Goal: Task Accomplishment & Management: Use online tool/utility

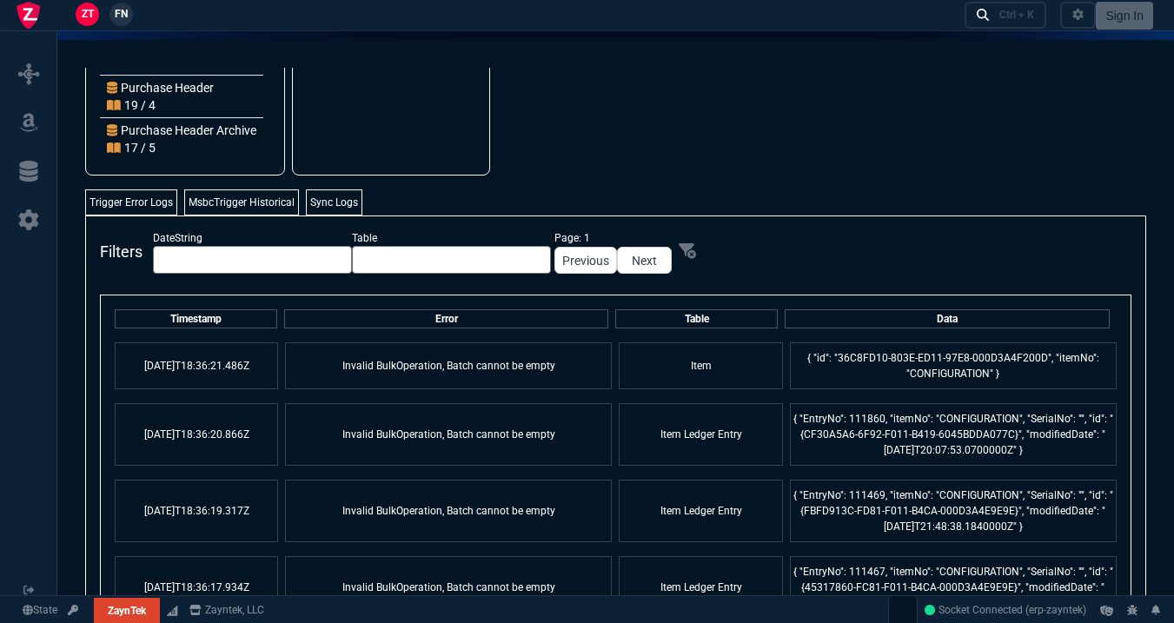
scroll to position [14, 0]
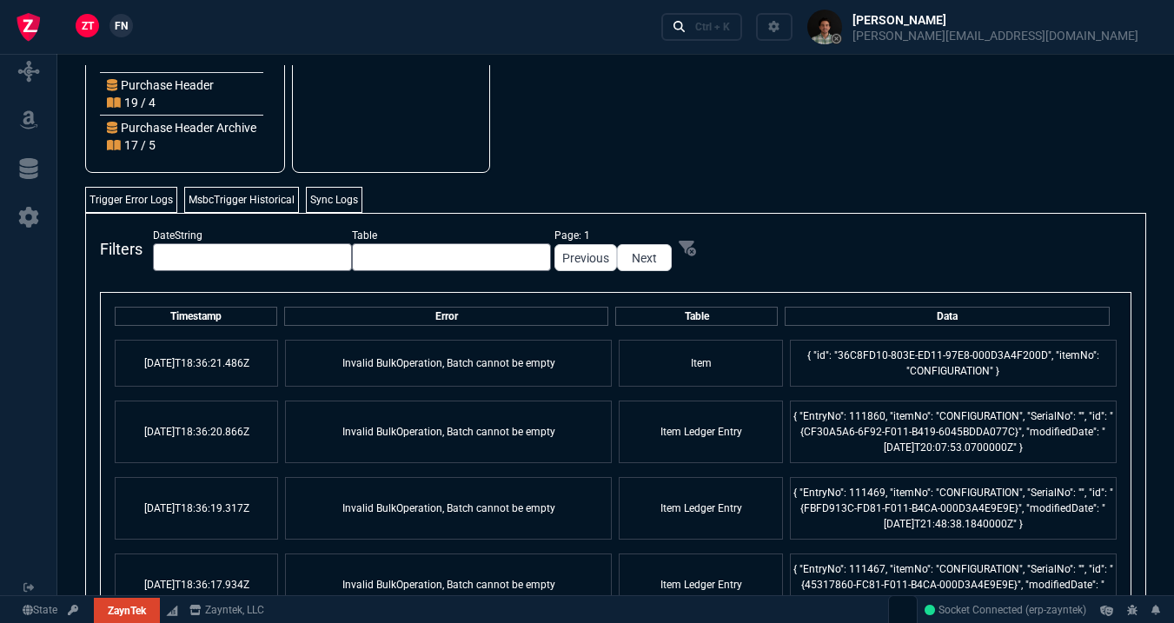
click at [939, 372] on td "{ "id": "36C8FD10-803E-ED11-97E8-000D3A4F200D", "itemNo": "CONFIGURATION" }" at bounding box center [953, 363] width 327 height 47
copy td "CONFIGURATION"
click at [812, 219] on div "Filters DateString Table Page: 1 Previous Next Timestamp Error Table Data 2025-…" at bounding box center [615, 451] width 1061 height 476
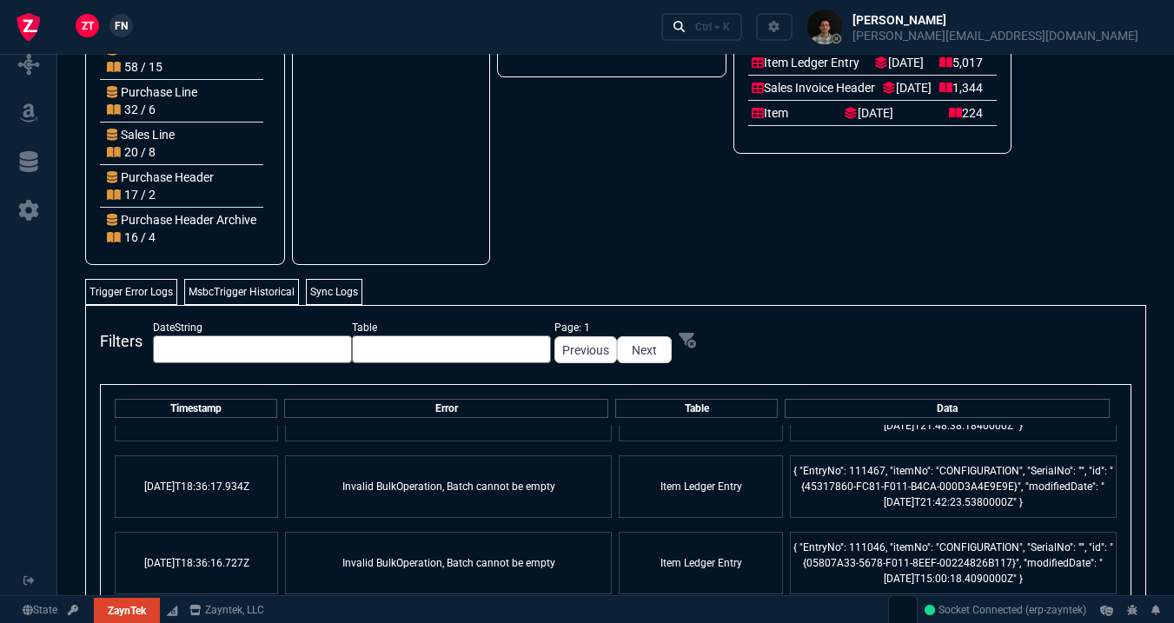
scroll to position [0, 0]
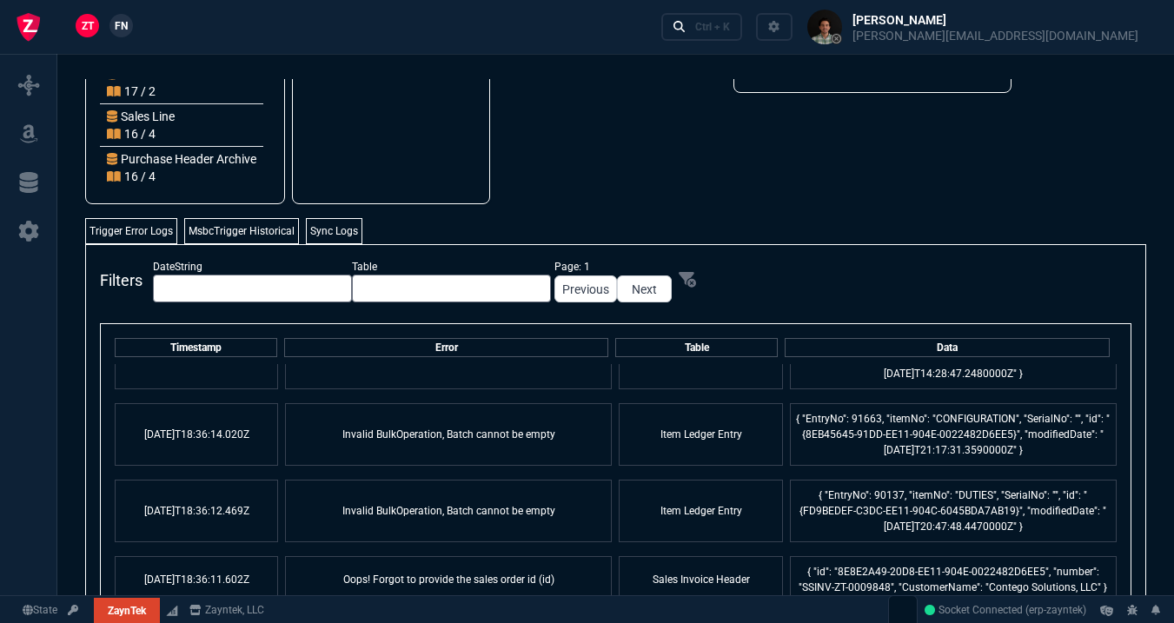
scroll to position [412, 0]
